Goal: Task Accomplishment & Management: Complete application form

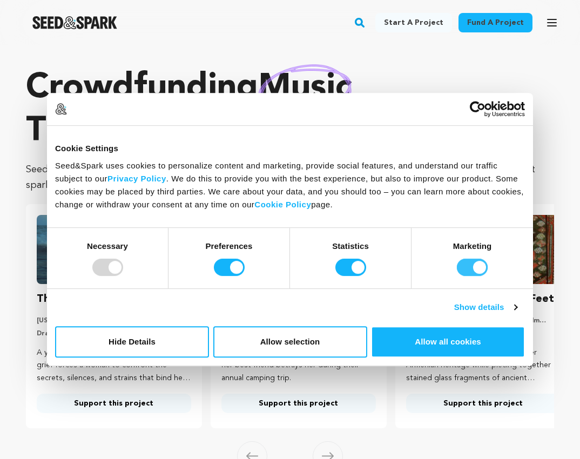
click at [467, 267] on input "Marketing" at bounding box center [472, 267] width 31 height 17
checkbox input "false"
drag, startPoint x: 363, startPoint y: 269, endPoint x: 355, endPoint y: 270, distance: 8.3
click at [363, 269] on input "Statistics" at bounding box center [350, 267] width 31 height 17
click at [355, 270] on input "Statistics" at bounding box center [350, 267] width 31 height 17
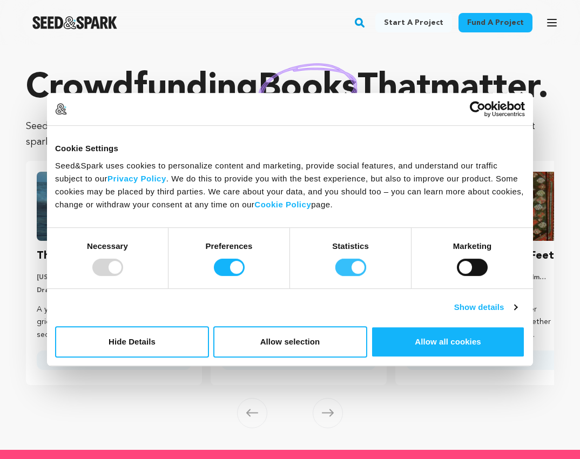
click at [340, 273] on input "Statistics" at bounding box center [350, 267] width 31 height 17
checkbox input "false"
click at [233, 268] on input "Preferences" at bounding box center [229, 267] width 31 height 17
checkbox input "false"
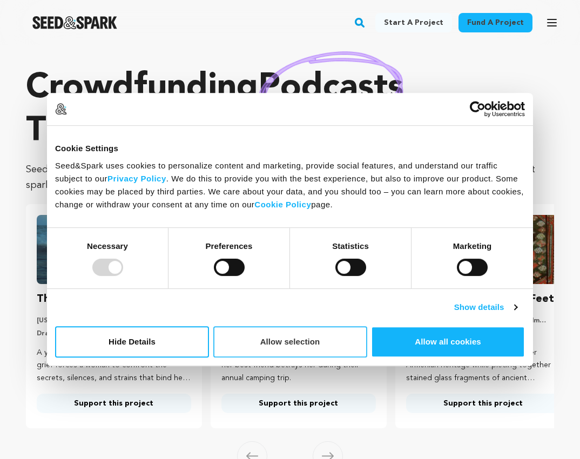
click at [306, 348] on button "Allow selection" at bounding box center [290, 341] width 154 height 31
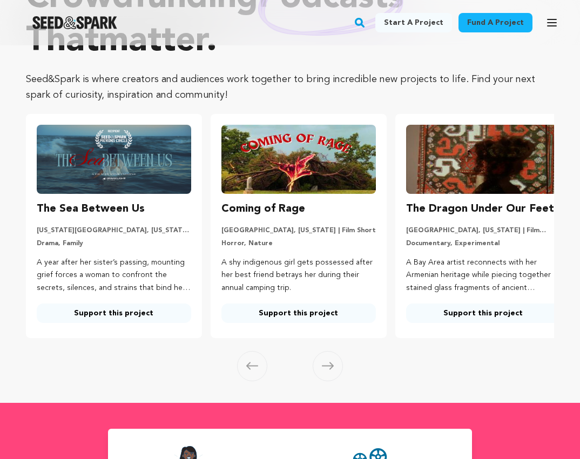
scroll to position [91, 0]
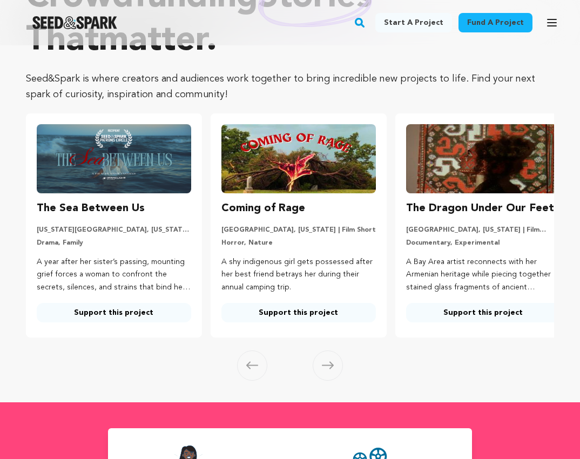
click at [478, 313] on link "Support this project" at bounding box center [483, 312] width 154 height 19
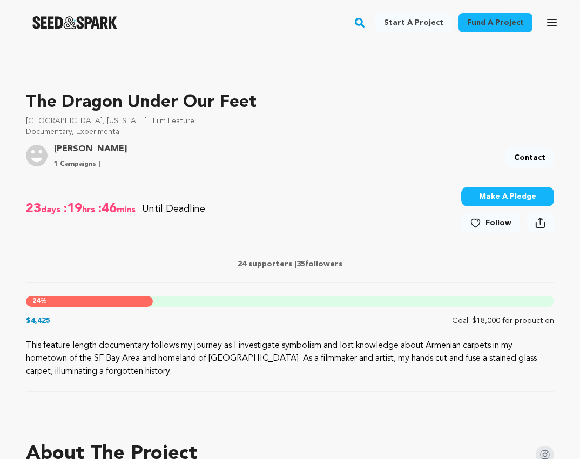
scroll to position [308, 0]
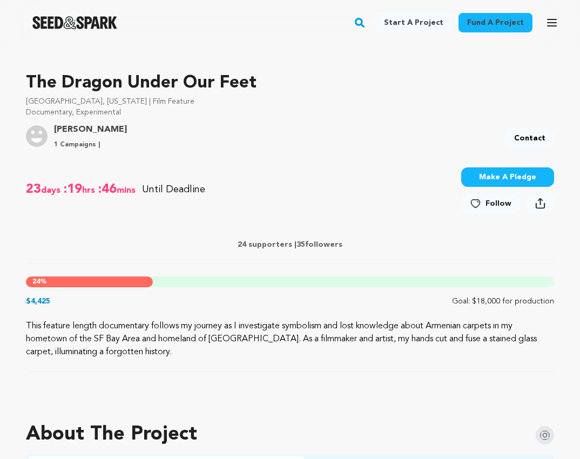
drag, startPoint x: 254, startPoint y: 319, endPoint x: 523, endPoint y: 353, distance: 270.4
click at [523, 353] on p "This feature length documentary follows my journey as I investigate symbolism a…" at bounding box center [290, 339] width 528 height 39
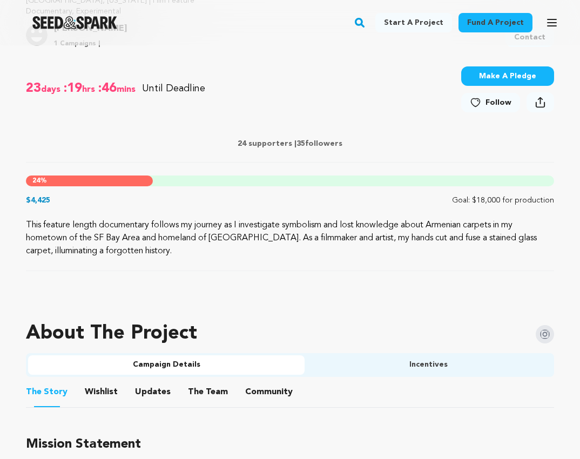
scroll to position [408, 0]
click at [162, 241] on p "This feature length documentary follows my journey as I investigate symbolism a…" at bounding box center [290, 238] width 528 height 39
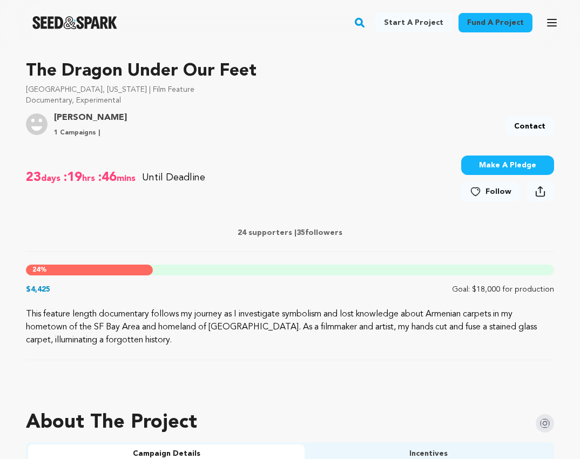
scroll to position [253, 0]
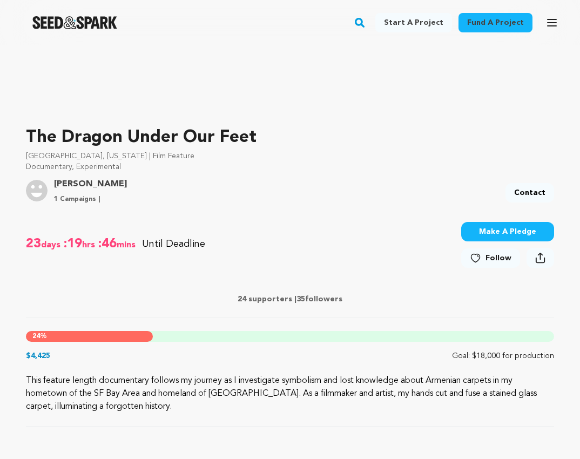
click at [114, 184] on link "[PERSON_NAME]" at bounding box center [90, 184] width 73 height 13
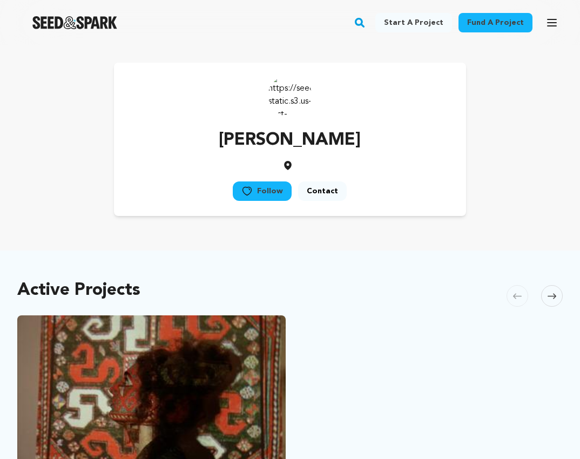
drag, startPoint x: 368, startPoint y: 135, endPoint x: 201, endPoint y: 141, distance: 166.9
click at [201, 141] on div "Tara Baghdassarian Follow Contact" at bounding box center [290, 139] width 352 height 153
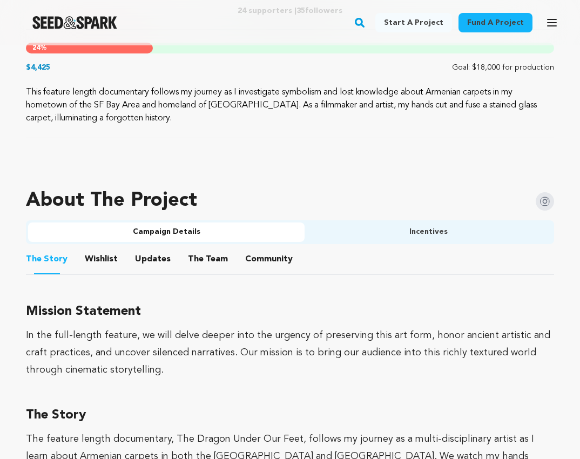
scroll to position [579, 0]
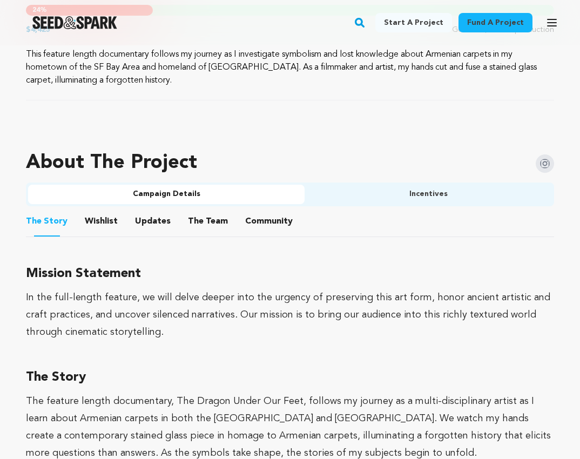
click at [104, 224] on button "Wishlist" at bounding box center [102, 224] width 26 height 26
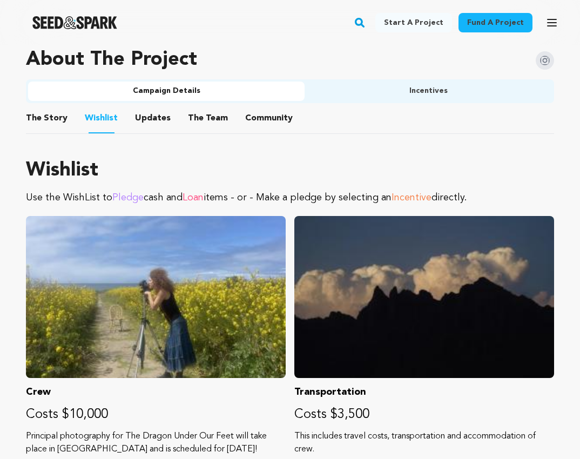
scroll to position [672, 0]
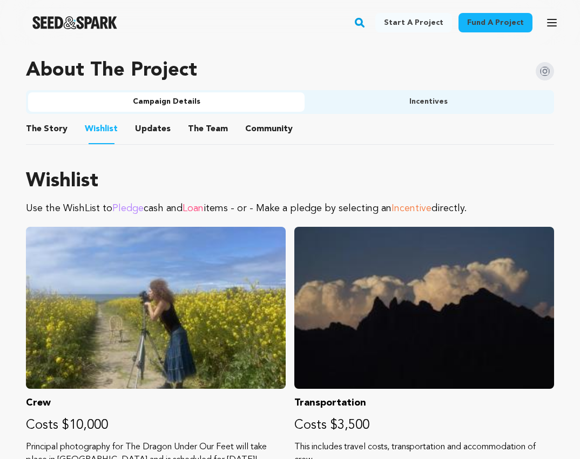
click at [153, 121] on button "Updates" at bounding box center [153, 131] width 26 height 26
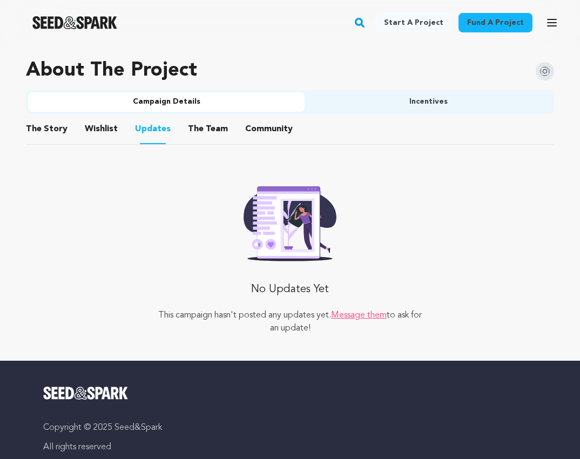
click at [195, 130] on button "The Team" at bounding box center [208, 131] width 26 height 26
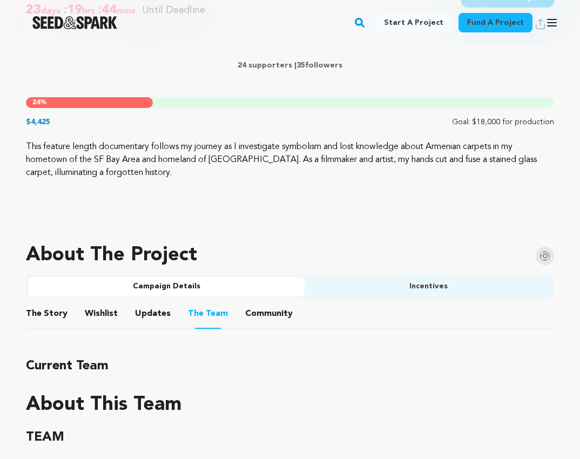
scroll to position [486, 0]
click at [263, 317] on button "Community" at bounding box center [269, 316] width 26 height 26
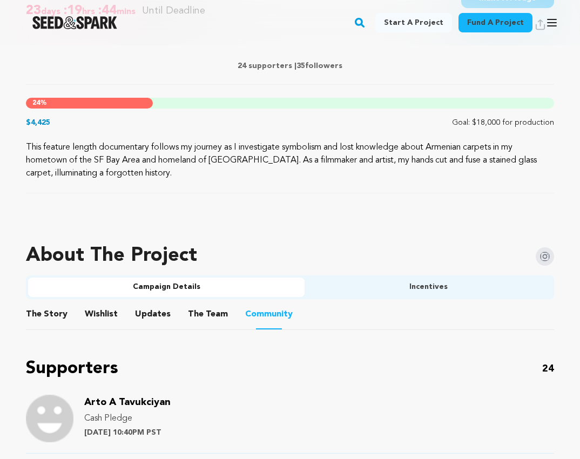
click at [78, 16] on img "Seed&Spark Homepage" at bounding box center [74, 22] width 85 height 13
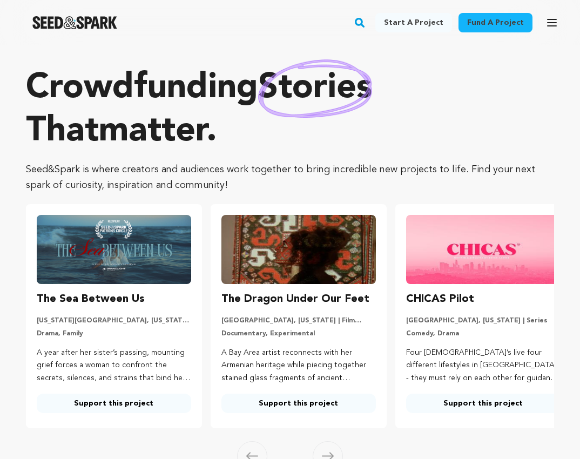
click at [494, 15] on link "Fund a project" at bounding box center [495, 22] width 74 height 19
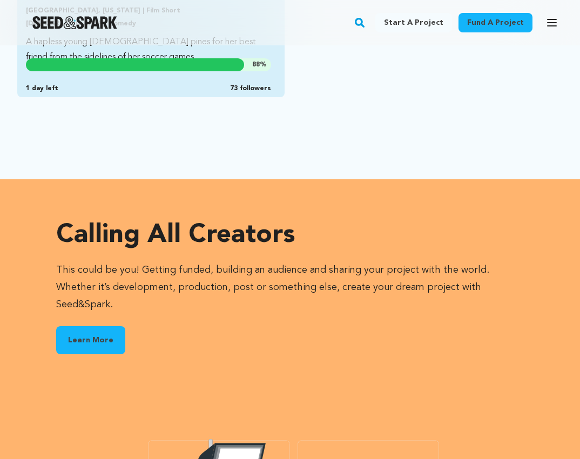
scroll to position [1300, 0]
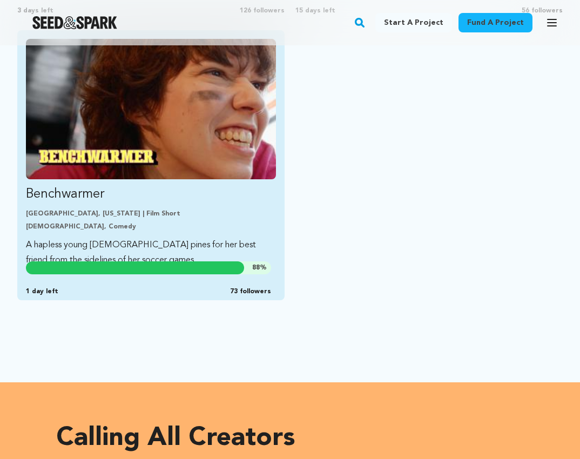
click at [167, 133] on img "Fund Benchwarmer" at bounding box center [151, 109] width 250 height 140
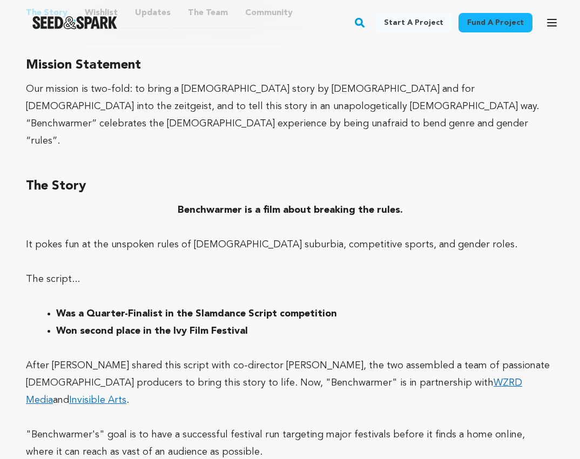
scroll to position [788, 0]
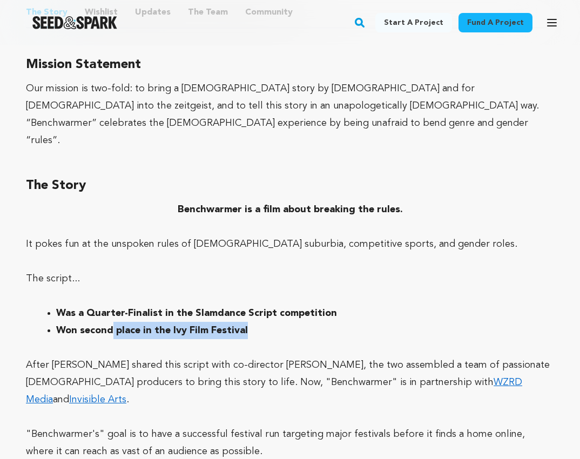
drag, startPoint x: 112, startPoint y: 310, endPoint x: 290, endPoint y: 318, distance: 178.3
click at [290, 322] on li "Won second place in the Ivy Film Festival" at bounding box center [298, 330] width 485 height 17
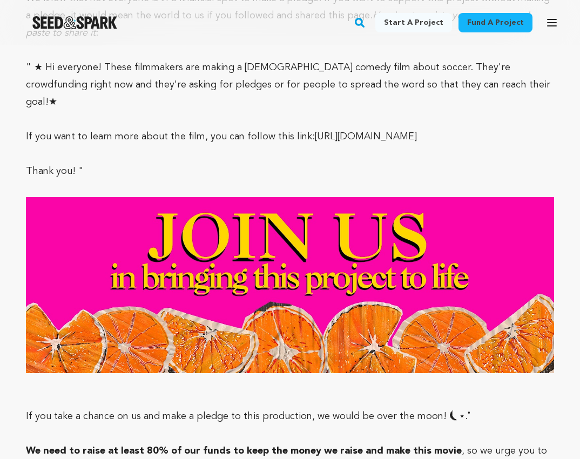
scroll to position [6240, 0]
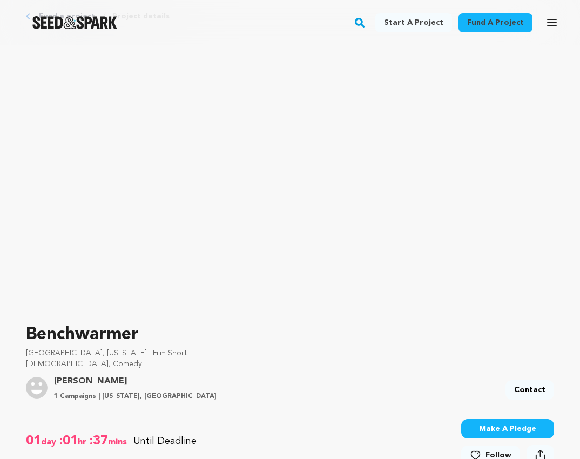
scroll to position [416, 0]
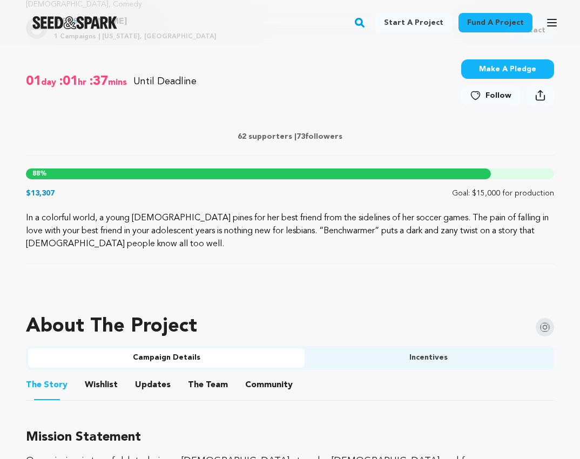
click at [414, 24] on link "Start a project" at bounding box center [413, 22] width 77 height 19
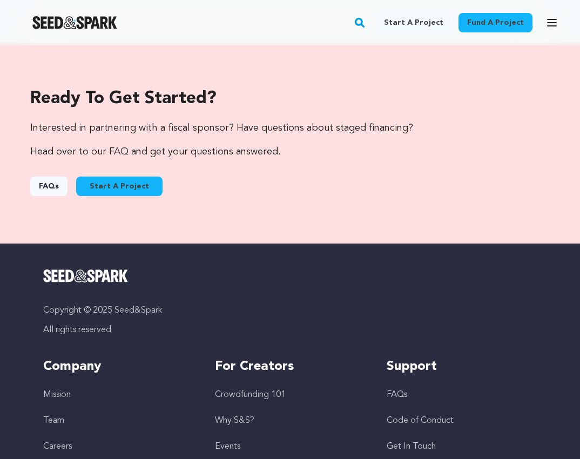
scroll to position [1538, 0]
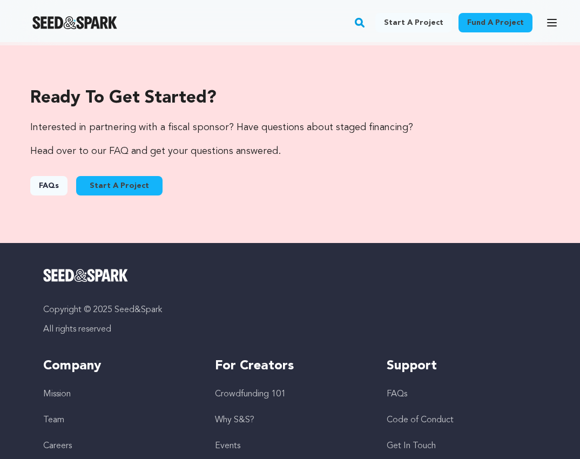
click at [113, 186] on link "Start A Project" at bounding box center [119, 185] width 86 height 19
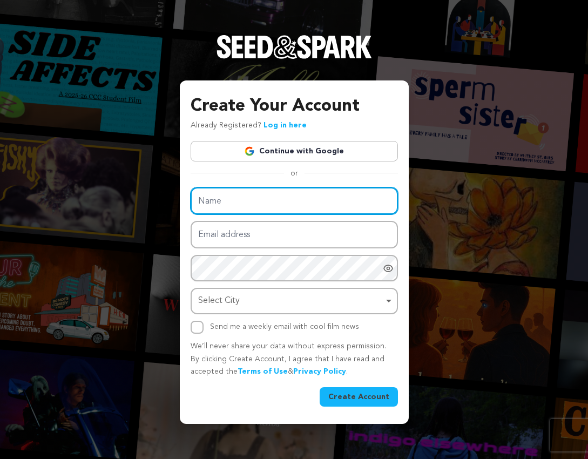
click at [294, 202] on input "Name" at bounding box center [294, 201] width 207 height 28
type input "Mo Faraji"
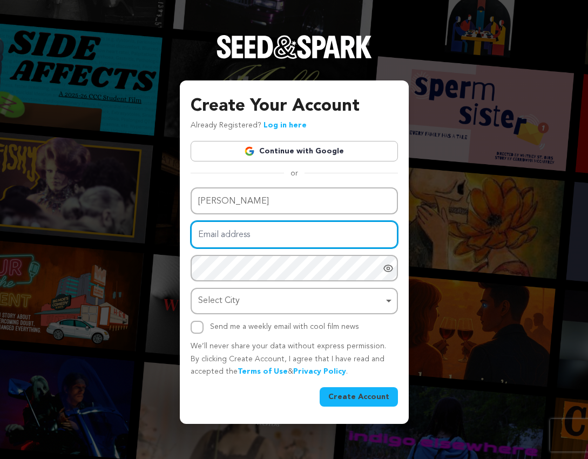
click at [214, 243] on input "Email address" at bounding box center [294, 235] width 207 height 28
type input "idreamofyourshadowfilm@gmail.com"
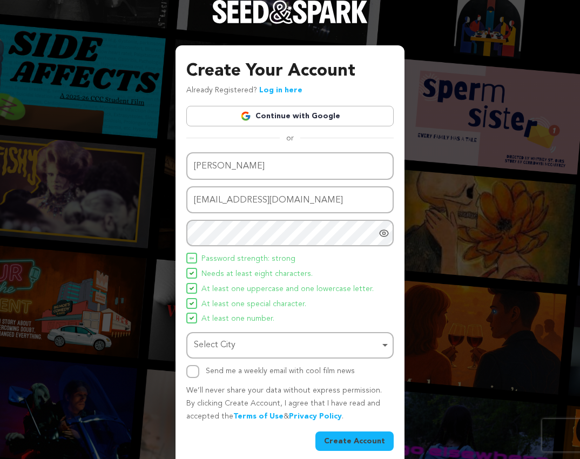
click at [209, 337] on div "Select City Remove item" at bounding box center [287, 345] width 186 height 16
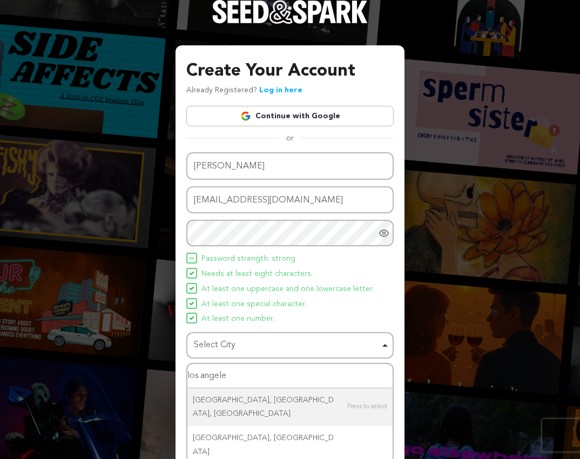
type input "los angeles"
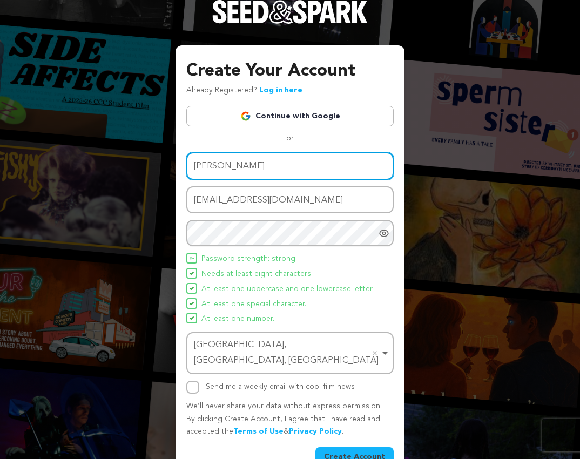
click at [206, 165] on input "Mo Faraji" at bounding box center [289, 166] width 207 height 28
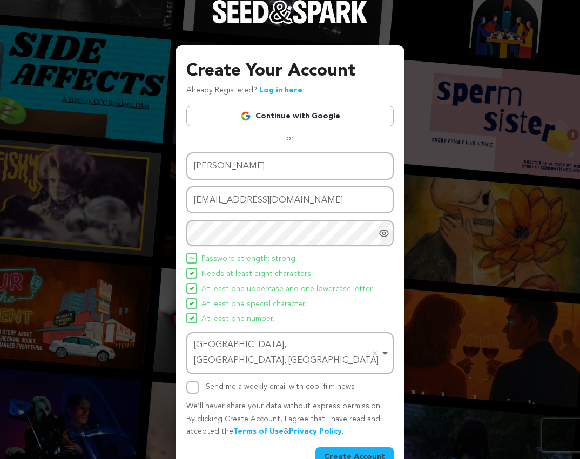
click at [354, 447] on button "Create Account" at bounding box center [354, 456] width 78 height 19
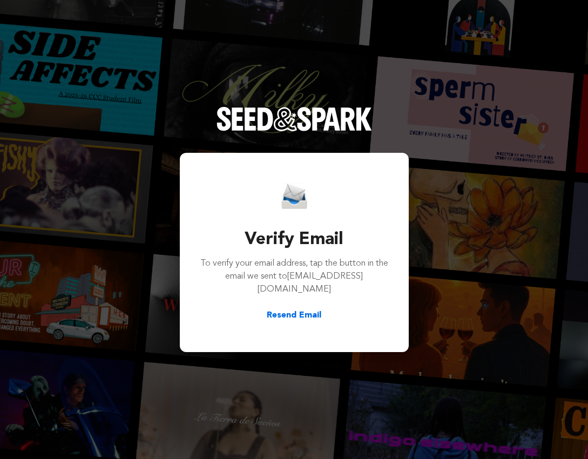
click at [405, 79] on div "Verify Email To verify your email address, tap the button in the email we sent …" at bounding box center [294, 229] width 588 height 459
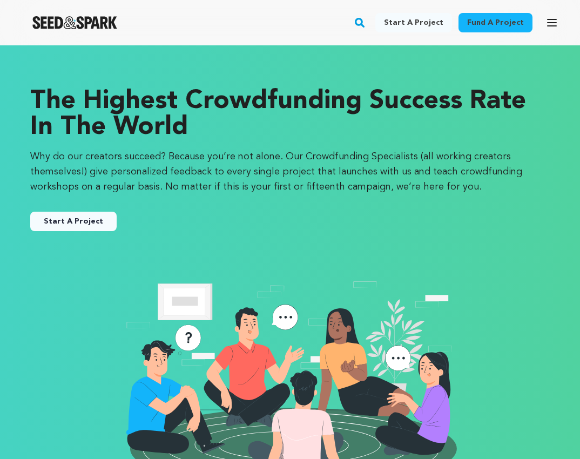
click at [52, 220] on button "Start A Project" at bounding box center [73, 221] width 86 height 19
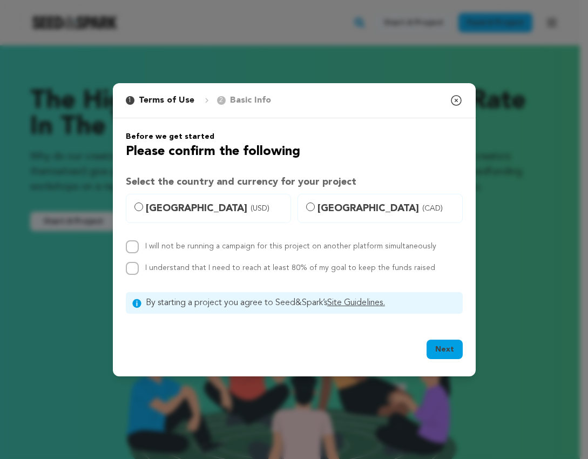
click at [198, 207] on span "[GEOGRAPHIC_DATA] (USD)" at bounding box center [215, 208] width 138 height 15
click at [143, 207] on input "[GEOGRAPHIC_DATA] (USD)" at bounding box center [138, 206] width 9 height 9
radio input "true"
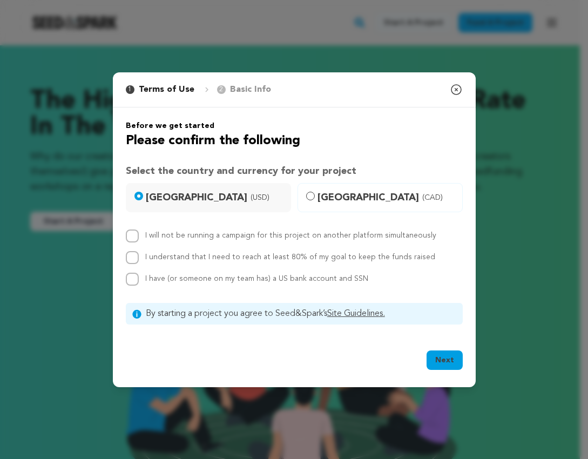
click at [208, 236] on label "I will not be running a campaign for this project on another platform simultane…" at bounding box center [290, 236] width 291 height 8
click at [139, 236] on input "I will not be running a campaign for this project on another platform simultane…" at bounding box center [132, 235] width 13 height 13
checkbox input "true"
click at [192, 256] on label "I understand that I need to reach at least 80% of my goal to keep the funds rai…" at bounding box center [290, 257] width 290 height 8
click at [139, 256] on input "I understand that I need to reach at least 80% of my goal to keep the funds rai…" at bounding box center [132, 257] width 13 height 13
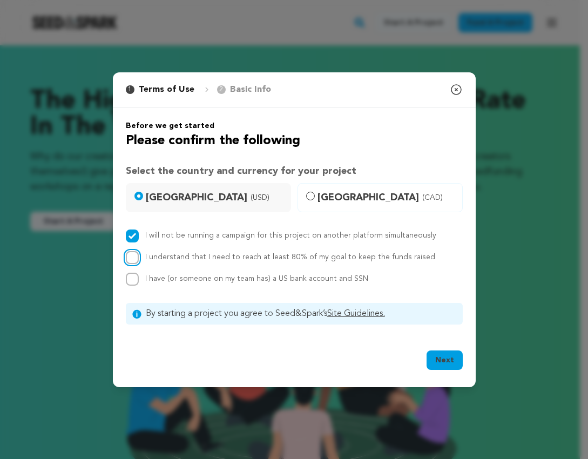
checkbox input "true"
click at [212, 280] on span "I have (or someone on my team has) a US bank account and SSN" at bounding box center [256, 279] width 223 height 8
click at [139, 280] on input "I have (or someone on my team has) a US bank account and SSN" at bounding box center [132, 279] width 13 height 13
checkbox input "true"
click at [450, 361] on button "Next" at bounding box center [444, 359] width 36 height 19
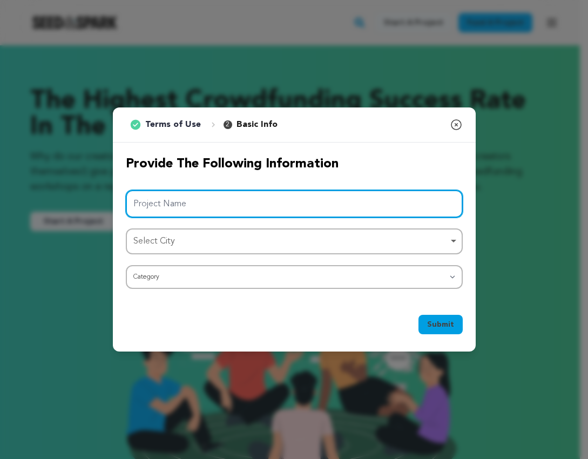
click at [213, 208] on input "Project Name" at bounding box center [294, 204] width 337 height 28
click at [183, 253] on div "Select City Select City Remove item" at bounding box center [294, 241] width 337 height 26
type input "i dream of your shadow"
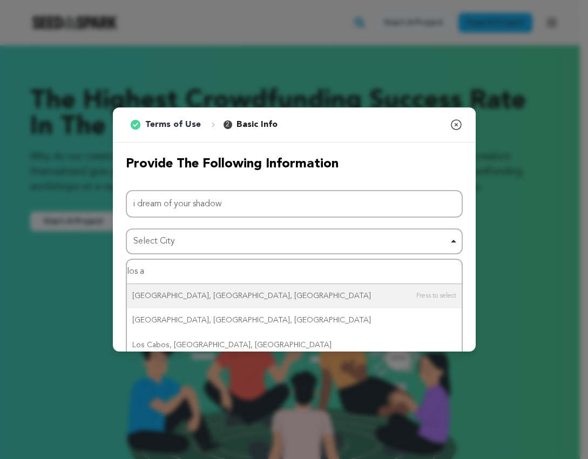
type input "los an"
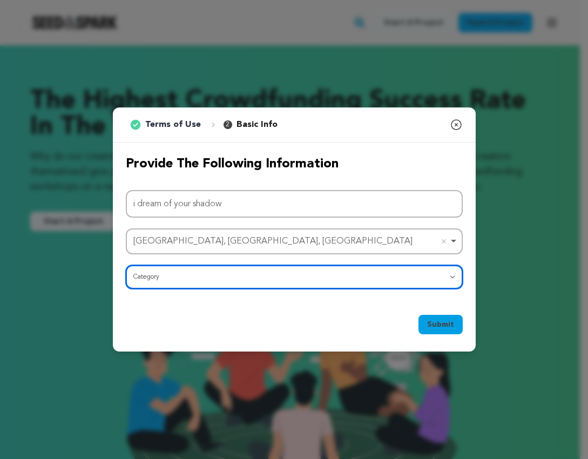
click at [189, 286] on select "Category Film Feature Film Short Series Film Festival Company Music Video VR Ex…" at bounding box center [294, 277] width 337 height 24
select select "382"
click at [126, 265] on select "Category Film Feature Film Short Series Film Festival Company Music Video VR Ex…" at bounding box center [294, 277] width 337 height 24
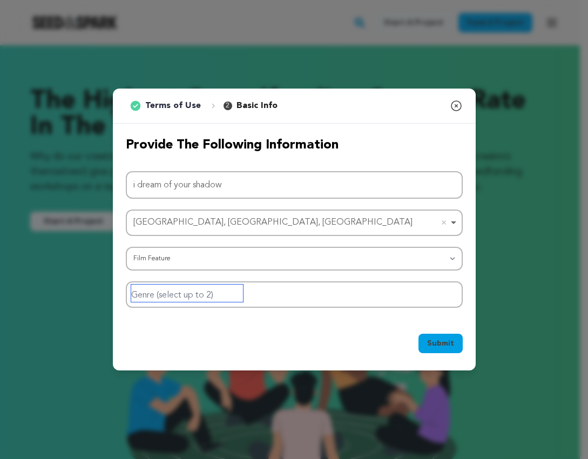
click at [223, 286] on input "Genre (select up to 2)" at bounding box center [187, 292] width 112 height 17
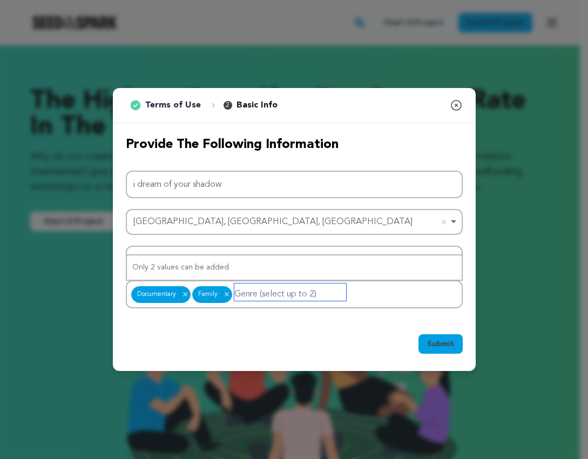
click at [211, 261] on div "Only 2 values can be added" at bounding box center [294, 267] width 335 height 24
click at [216, 266] on div "Only 2 values can be added" at bounding box center [294, 267] width 335 height 24
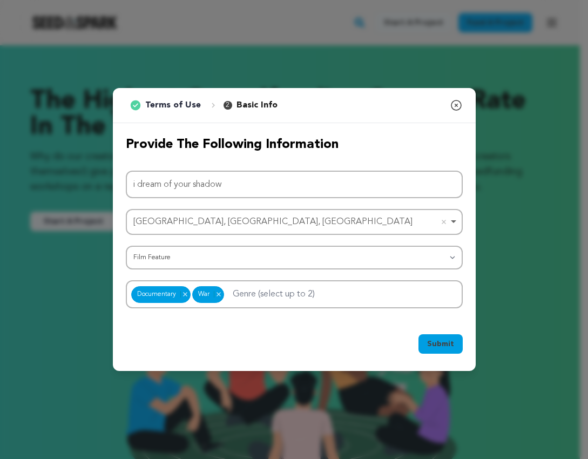
click at [442, 338] on span "Submit" at bounding box center [440, 343] width 27 height 11
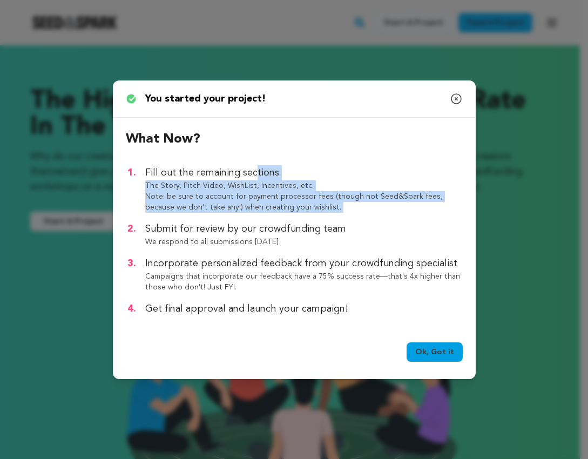
drag, startPoint x: 148, startPoint y: 170, endPoint x: 316, endPoint y: 220, distance: 175.1
click at [316, 220] on ol "Fill out the remaining sections The Story, Pitch Video, WishList, Incentives, e…" at bounding box center [301, 240] width 324 height 151
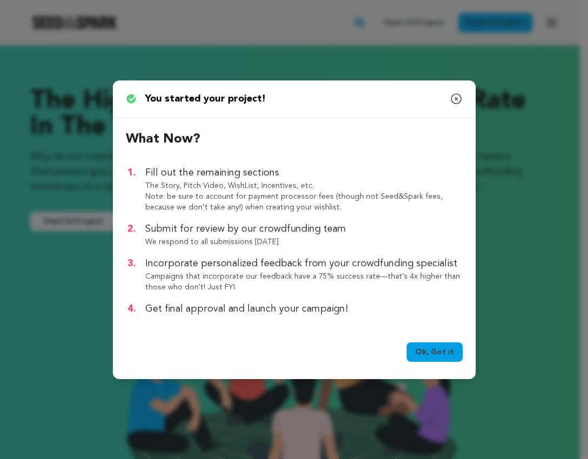
click at [321, 223] on p "Submit for review by our crowdfunding team" at bounding box center [303, 228] width 317 height 15
drag, startPoint x: 144, startPoint y: 227, endPoint x: 293, endPoint y: 235, distance: 149.2
click at [293, 235] on li "Submit for review by our crowdfunding team We respond to all submissions within…" at bounding box center [301, 234] width 324 height 26
click at [436, 349] on link "Ok, Got it" at bounding box center [434, 351] width 56 height 19
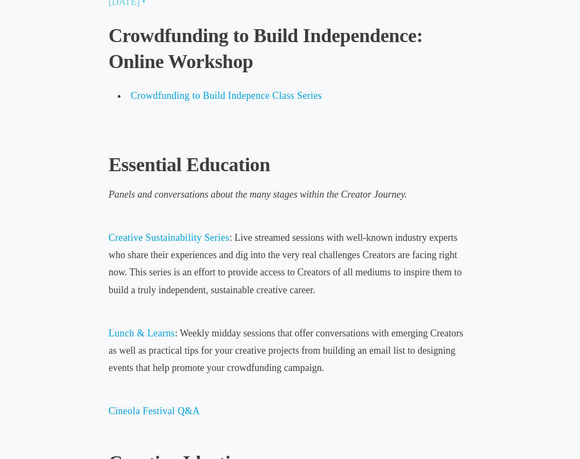
scroll to position [492, 0]
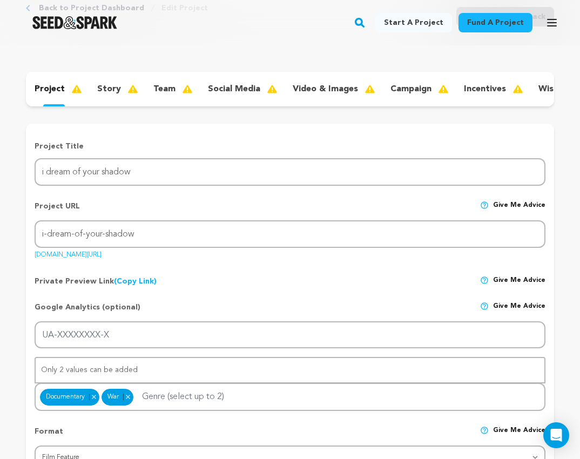
scroll to position [73, 0]
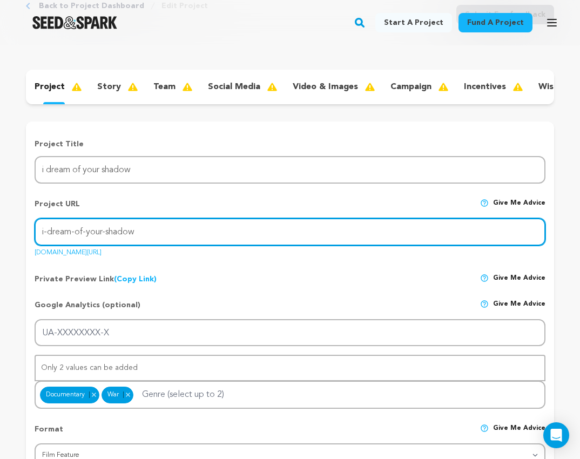
drag, startPoint x: 189, startPoint y: 245, endPoint x: 165, endPoint y: 243, distance: 24.9
click at [165, 243] on input "i-dream-of-your-shadow" at bounding box center [290, 232] width 511 height 28
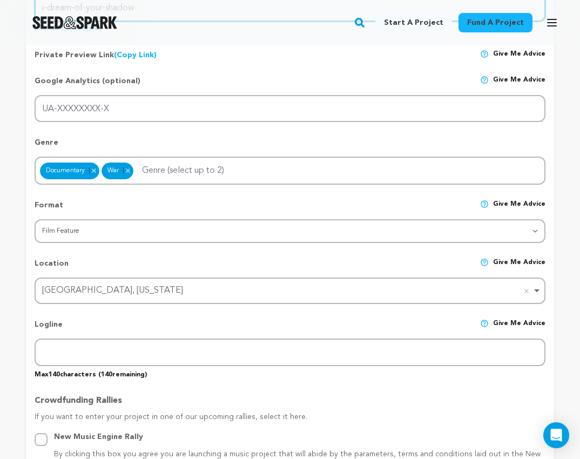
scroll to position [299, 0]
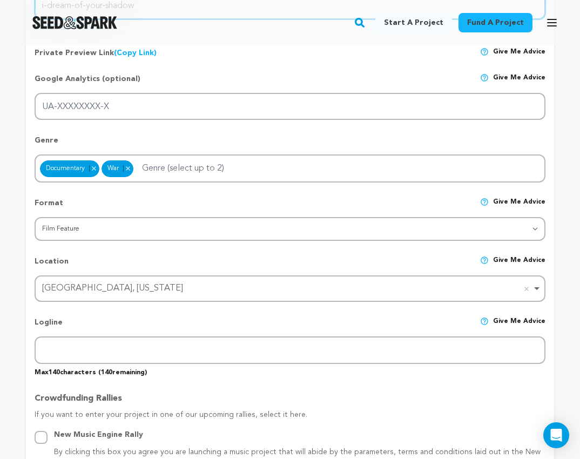
click at [191, 302] on div "[GEOGRAPHIC_DATA], [US_STATE] [GEOGRAPHIC_DATA], [US_STATE] Remove item" at bounding box center [290, 288] width 511 height 26
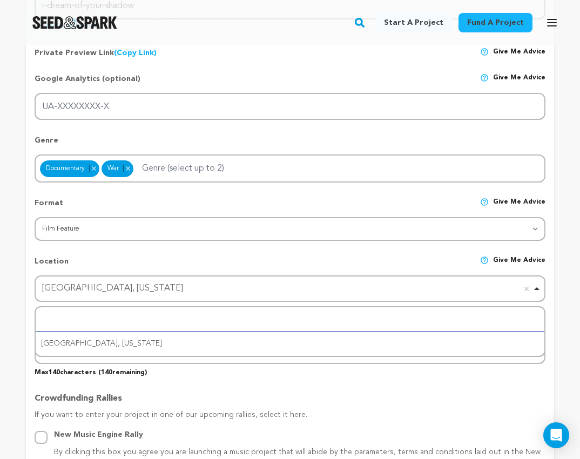
click at [193, 296] on div "[GEOGRAPHIC_DATA], [US_STATE] Remove item" at bounding box center [286, 289] width 489 height 16
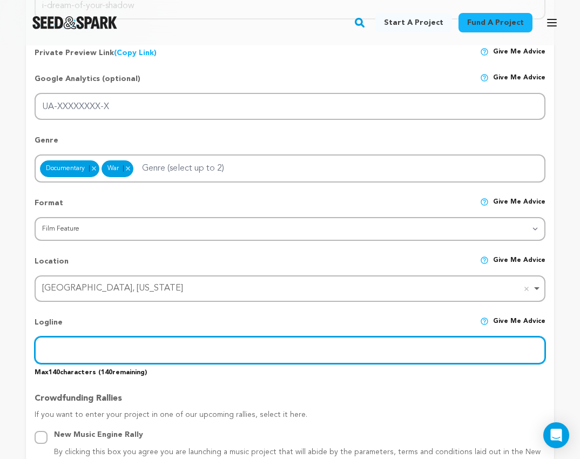
click at [161, 357] on input "text" at bounding box center [290, 350] width 511 height 28
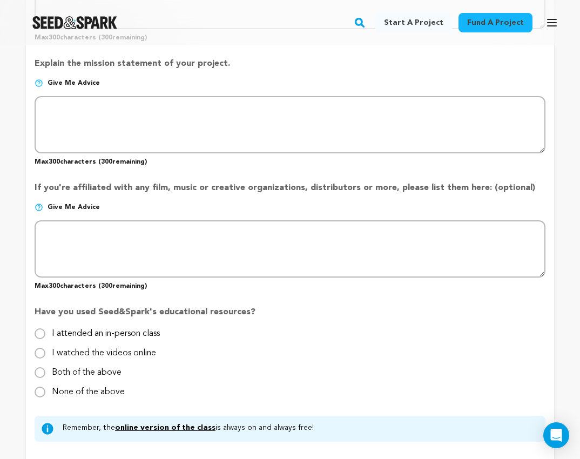
scroll to position [943, 0]
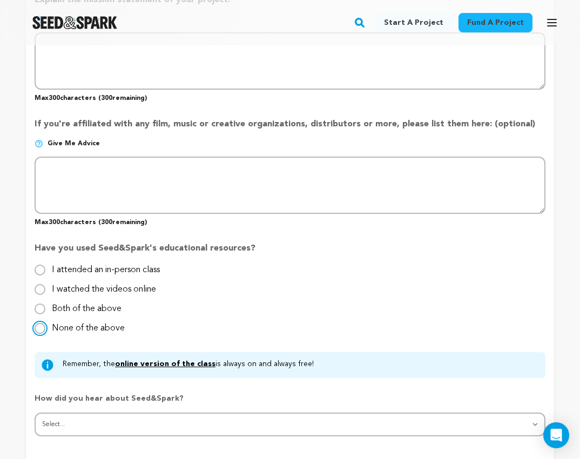
click at [42, 334] on input "None of the above" at bounding box center [40, 328] width 11 height 11
radio input "true"
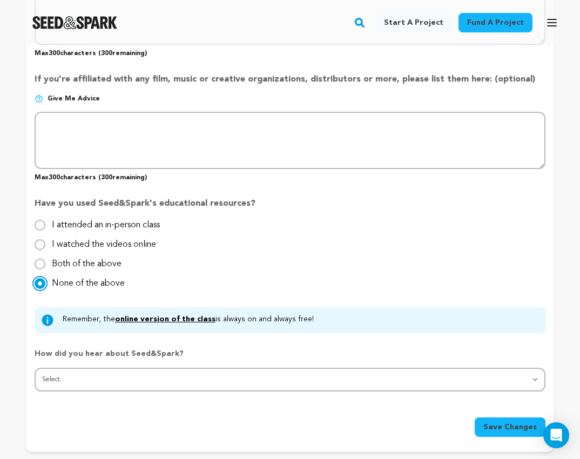
scroll to position [1043, 0]
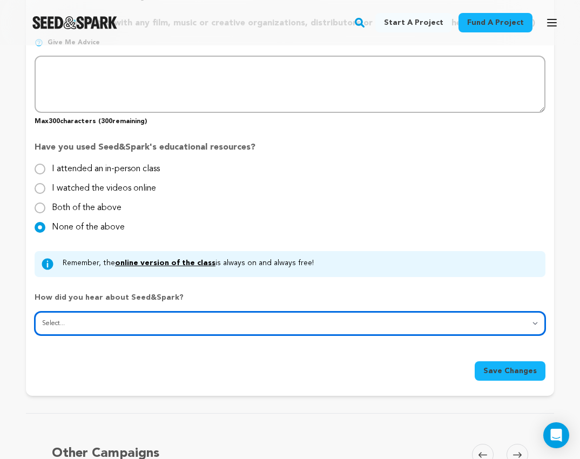
click at [130, 331] on select "Select... From a friend Social media Film festival or film organization Took an…" at bounding box center [290, 323] width 511 height 24
select select "3"
click at [35, 318] on select "Select... From a friend Social media Film festival or film organization Took an…" at bounding box center [290, 323] width 511 height 24
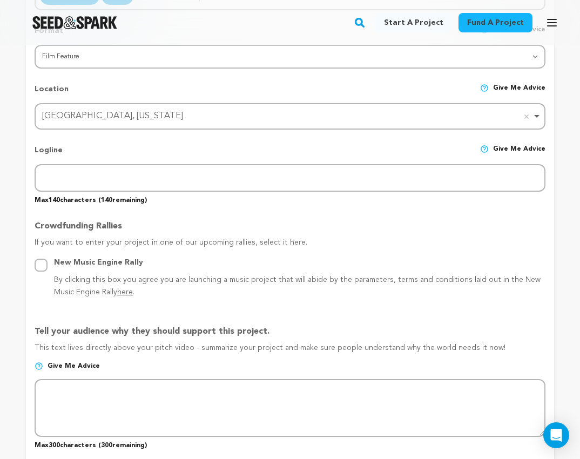
scroll to position [460, 0]
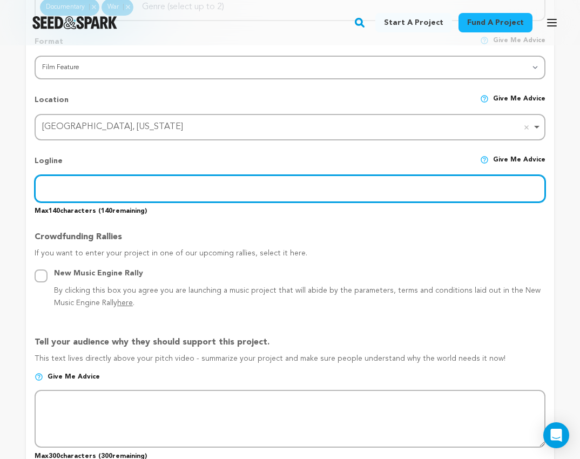
click at [83, 198] on input "text" at bounding box center [290, 189] width 511 height 28
paste input "[PERSON_NAME], my friend for a decade, a single father of a [DEMOGRAPHIC_DATA] …"
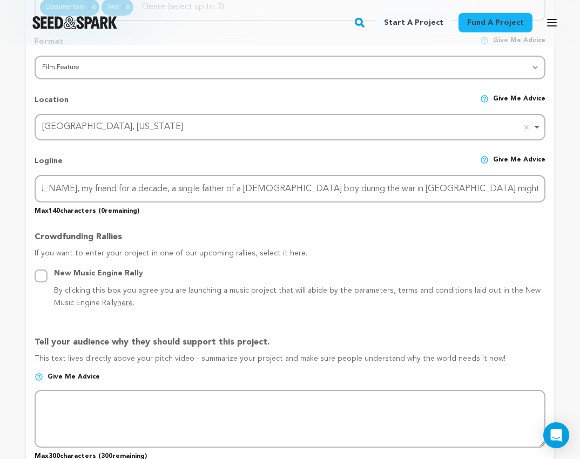
scroll to position [0, 0]
click at [201, 215] on p "Max 140 characters ( 0 remaining)" at bounding box center [290, 208] width 511 height 13
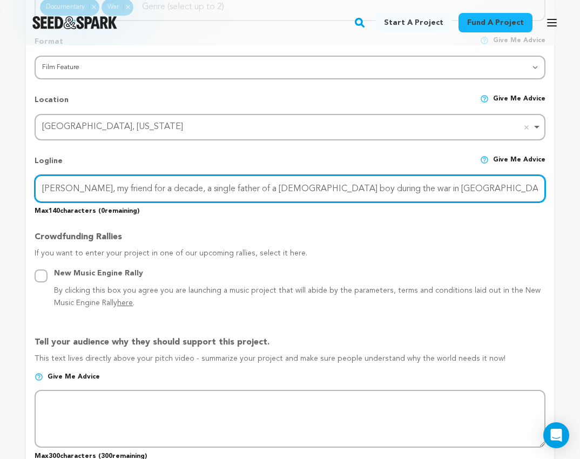
drag, startPoint x: 282, startPoint y: 194, endPoint x: 337, endPoint y: 197, distance: 55.1
click at [337, 197] on input "[PERSON_NAME], my friend for a decade, a single father of a [DEMOGRAPHIC_DATA] …" at bounding box center [290, 189] width 511 height 28
drag, startPoint x: 269, startPoint y: 196, endPoint x: 70, endPoint y: 195, distance: 198.7
click at [70, 195] on input "[PERSON_NAME], my friend for a decade, a single father of a [DEMOGRAPHIC_DATA] …" at bounding box center [290, 189] width 511 height 28
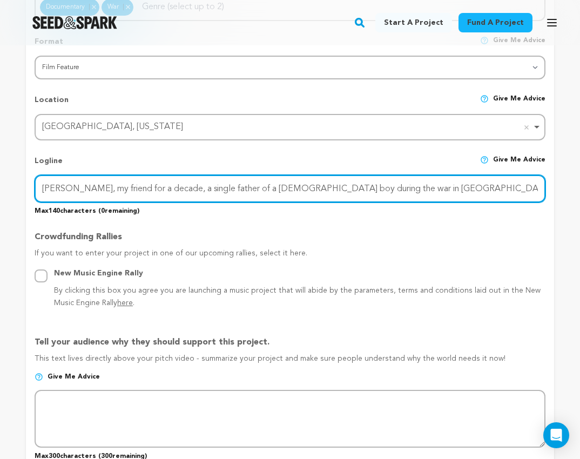
click at [65, 197] on input "[PERSON_NAME], my friend for a decade, a single father of a [DEMOGRAPHIC_DATA] …" at bounding box center [290, 189] width 511 height 28
drag, startPoint x: 60, startPoint y: 195, endPoint x: 585, endPoint y: 198, distance: 524.7
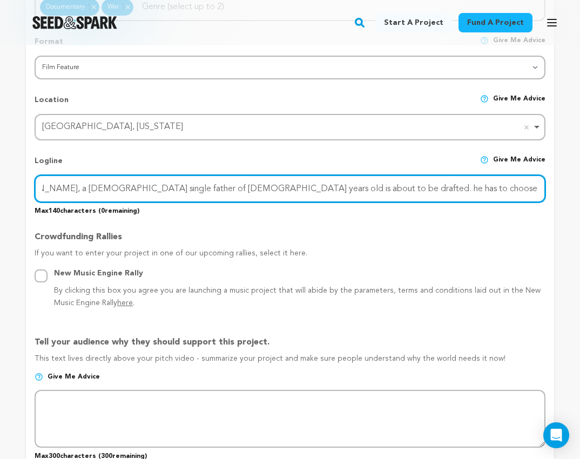
click at [480, 199] on input "[PERSON_NAME], a [DEMOGRAPHIC_DATA] single father of [DEMOGRAPHIC_DATA] years o…" at bounding box center [290, 189] width 511 height 28
drag, startPoint x: 485, startPoint y: 195, endPoint x: 541, endPoint y: 197, distance: 56.2
click at [541, 197] on input "[PERSON_NAME], a [DEMOGRAPHIC_DATA] single father of [DEMOGRAPHIC_DATA] years o…" at bounding box center [290, 189] width 511 height 28
click at [509, 193] on input "[PERSON_NAME], a [DEMOGRAPHIC_DATA] single father of [DEMOGRAPHIC_DATA] years o…" at bounding box center [290, 189] width 511 height 28
drag, startPoint x: 489, startPoint y: 196, endPoint x: 595, endPoint y: 198, distance: 106.4
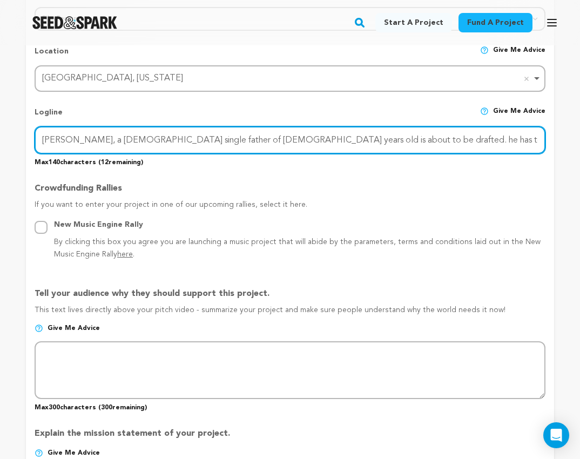
scroll to position [560, 0]
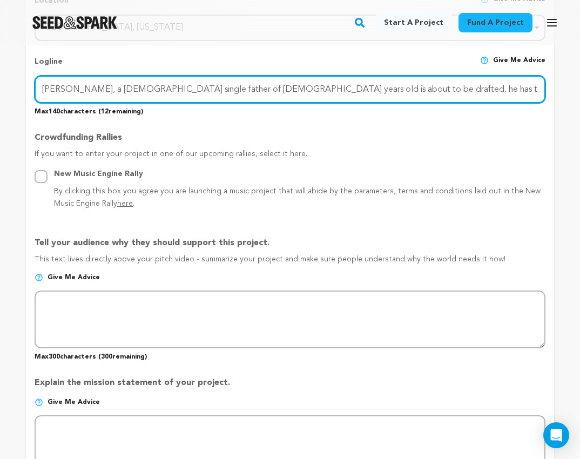
type input "[PERSON_NAME], a [DEMOGRAPHIC_DATA] single father of [DEMOGRAPHIC_DATA] years o…"
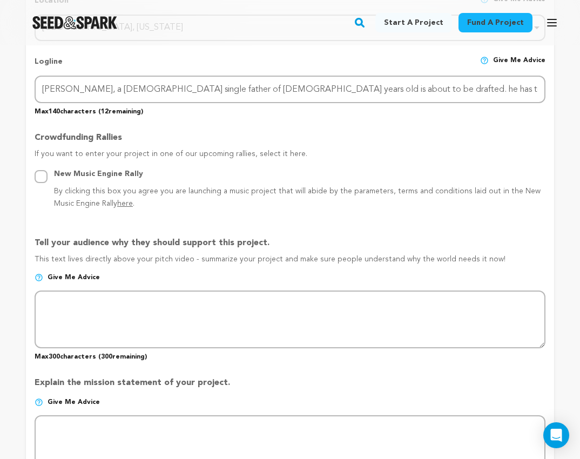
click at [40, 282] on img at bounding box center [39, 277] width 9 height 9
drag, startPoint x: 36, startPoint y: 265, endPoint x: 494, endPoint y: 267, distance: 458.3
click at [494, 267] on p "This text lives directly above your pitch video - summarize your project and ma…" at bounding box center [290, 263] width 511 height 19
drag, startPoint x: 492, startPoint y: 268, endPoint x: 60, endPoint y: 237, distance: 433.5
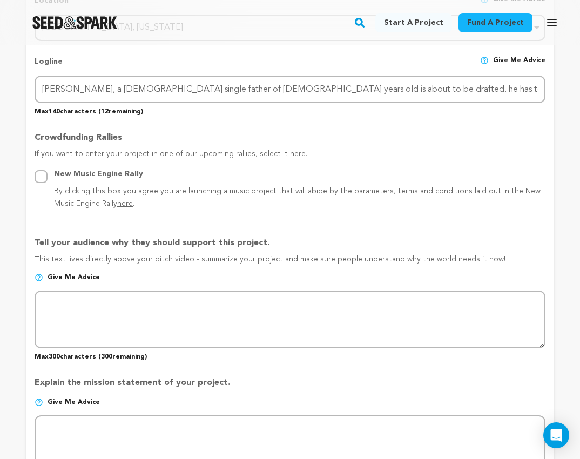
click at [60, 237] on div "Tell your audience why they should support this project. This text lives direct…" at bounding box center [290, 294] width 511 height 133
copy div "Tell your audience why they should support this project. This text lives direct…"
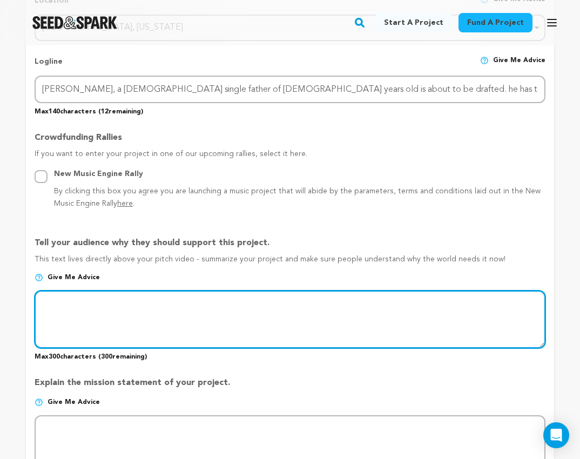
click at [135, 332] on textarea at bounding box center [290, 318] width 511 height 57
paste textarea "“I Dream of Your Shadow” is a deeply human story about a [DEMOGRAPHIC_DATA] fat…"
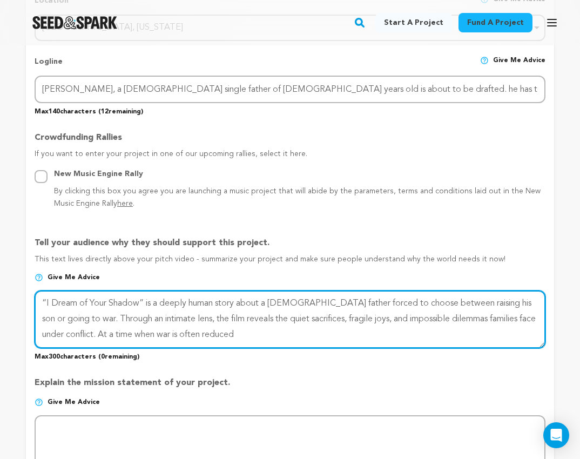
drag, startPoint x: 284, startPoint y: 317, endPoint x: 428, endPoint y: 323, distance: 144.3
click at [428, 323] on textarea at bounding box center [290, 318] width 511 height 57
click at [266, 309] on textarea at bounding box center [290, 318] width 511 height 57
click at [264, 308] on textarea at bounding box center [290, 318] width 511 height 57
type textarea "“I Dream of Your Shadow” is a deeply human story about a [DEMOGRAPHIC_DATA] fat…"
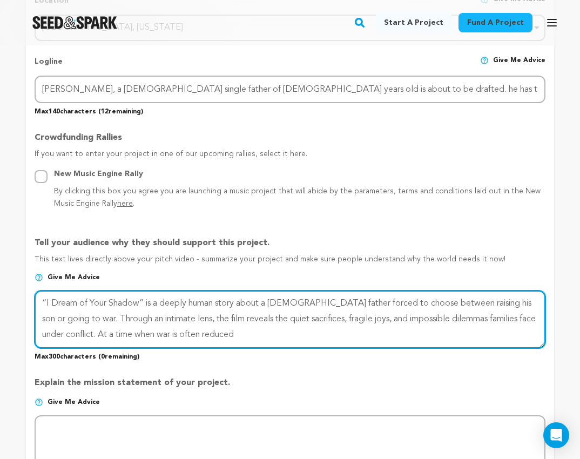
drag, startPoint x: 149, startPoint y: 331, endPoint x: 24, endPoint y: 308, distance: 126.9
click at [24, 307] on div "Back to Project Dashboard Edit Project Submit For feedback Submit For feedback …" at bounding box center [290, 252] width 580 height 1533
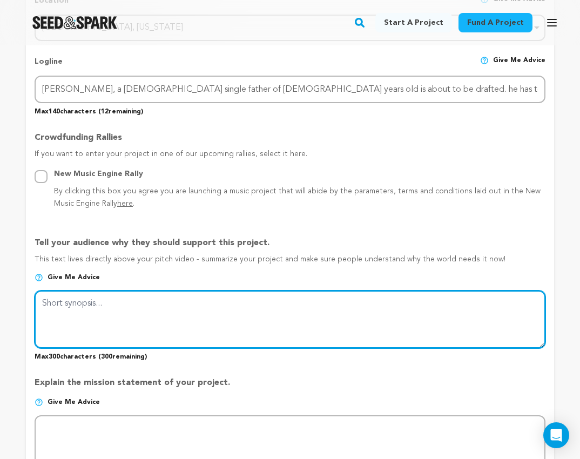
paste textarea "“I Dream of Your Shadow” follows a [DEMOGRAPHIC_DATA] father torn between raisi…"
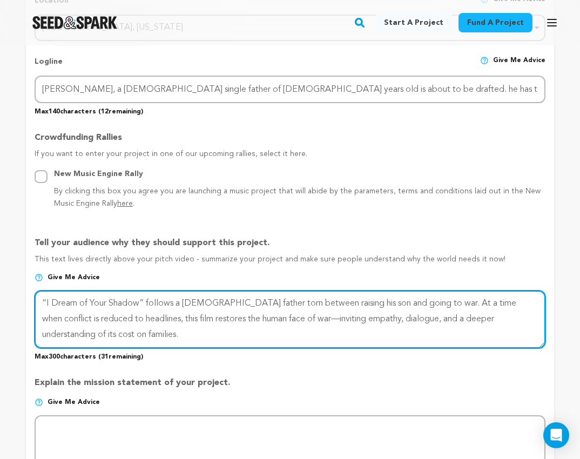
paste textarea "Through an intimate lens, the f"
drag, startPoint x: 105, startPoint y: 339, endPoint x: 239, endPoint y: 342, distance: 134.4
click at [239, 342] on textarea at bounding box center [290, 318] width 511 height 57
type textarea "“I Dream of Your Shadow” follows a [DEMOGRAPHIC_DATA] father torn between raisi…"
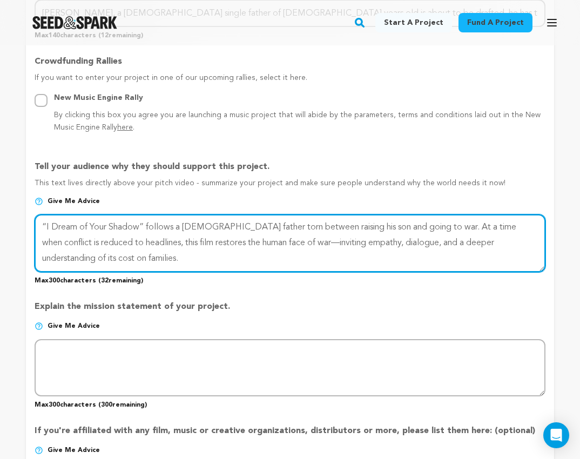
scroll to position [643, 0]
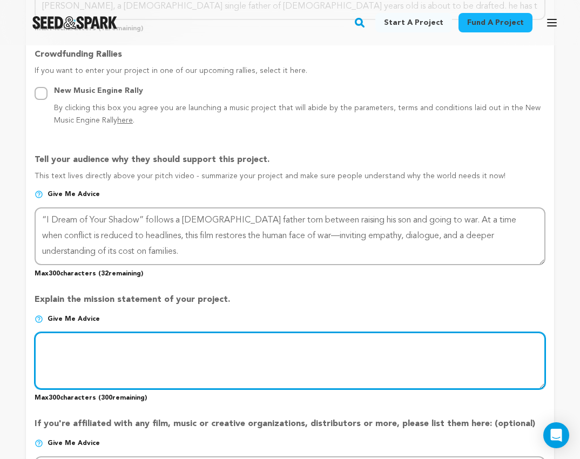
click at [161, 360] on textarea at bounding box center [290, 360] width 511 height 57
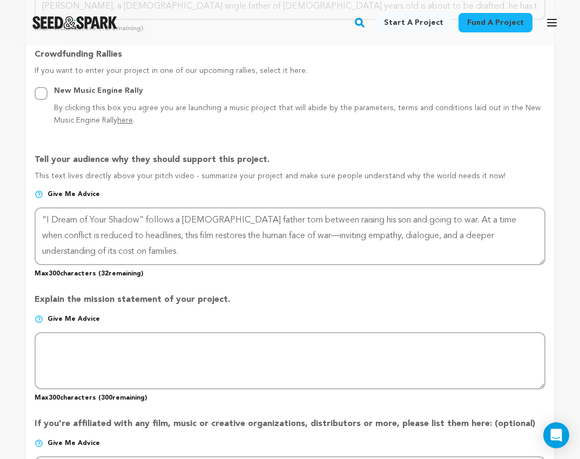
click at [42, 323] on img at bounding box center [39, 319] width 9 height 9
click at [39, 323] on img at bounding box center [39, 319] width 9 height 9
click at [40, 323] on img at bounding box center [39, 319] width 9 height 9
click at [82, 323] on span "Give me advice" at bounding box center [74, 319] width 52 height 9
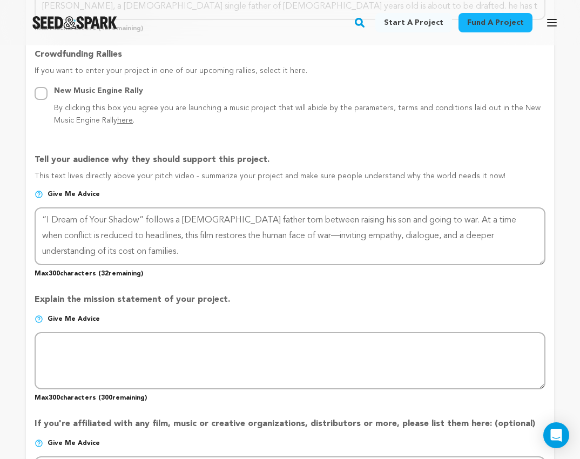
click at [80, 323] on span "Give me advice" at bounding box center [74, 319] width 52 height 9
click at [48, 322] on span "Give me advice" at bounding box center [74, 319] width 52 height 9
click at [42, 323] on img at bounding box center [39, 319] width 9 height 9
drag, startPoint x: 35, startPoint y: 305, endPoint x: 232, endPoint y: 308, distance: 197.1
click at [232, 308] on p "Explain the mission statement of your project." at bounding box center [290, 304] width 511 height 22
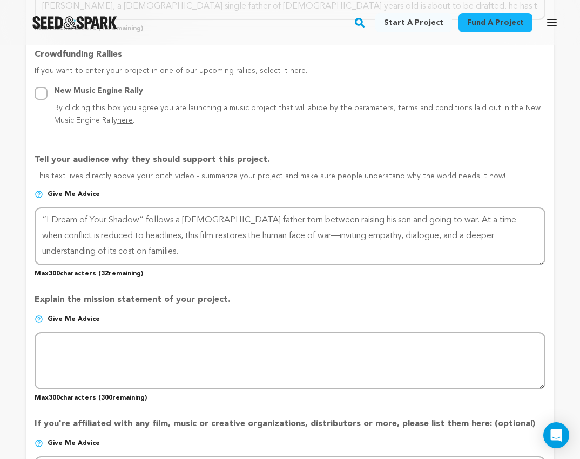
copy p "Explain the mission statement of your project."
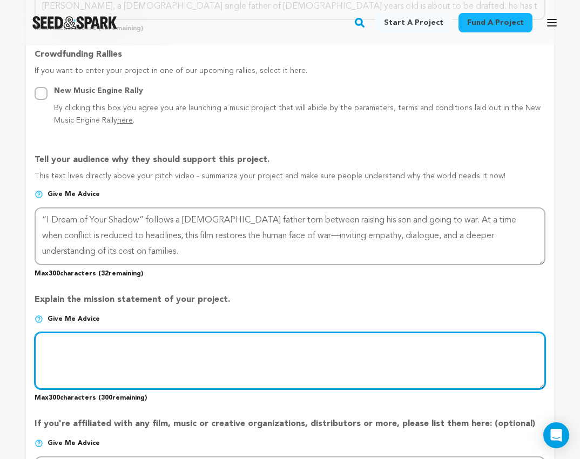
click at [131, 356] on textarea at bounding box center [290, 360] width 511 height 57
paste textarea "The mission of I Dream of Your Shadow is to shed light on the unseen, intimate …"
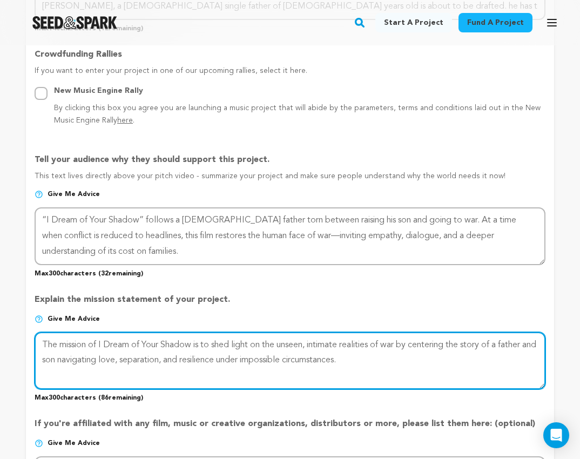
type textarea "The mission of I Dream of Your Shadow is to shed light on the unseen, intimate …"
